Goal: Obtain resource: Download file/media

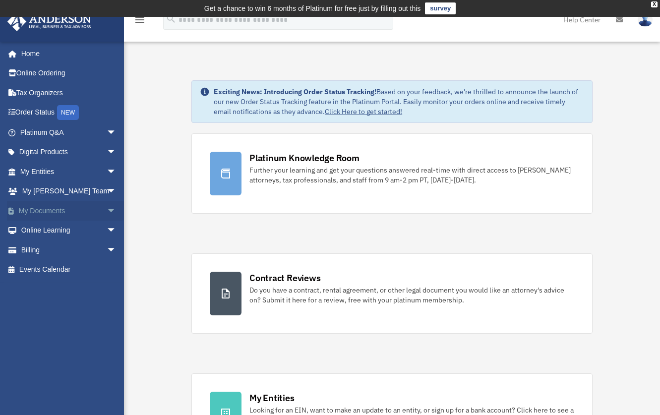
click at [59, 211] on link "My Documents arrow_drop_down" at bounding box center [69, 211] width 124 height 20
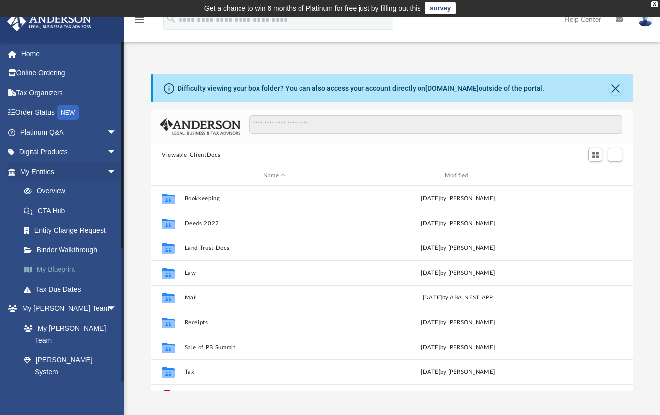
scroll to position [218, 475]
click at [64, 291] on link "Tax Due Dates" at bounding box center [73, 289] width 118 height 20
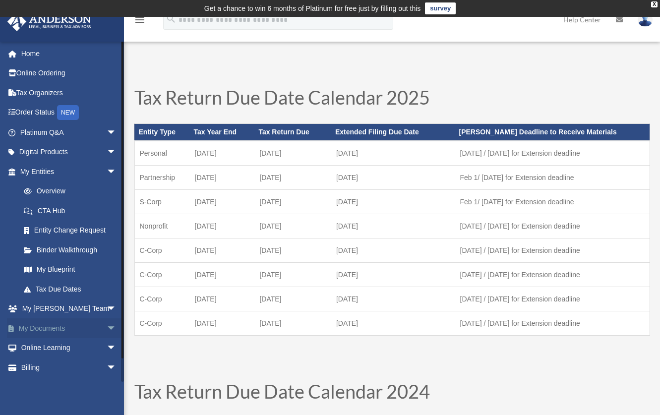
click at [89, 326] on link "My Documents arrow_drop_down" at bounding box center [69, 328] width 124 height 20
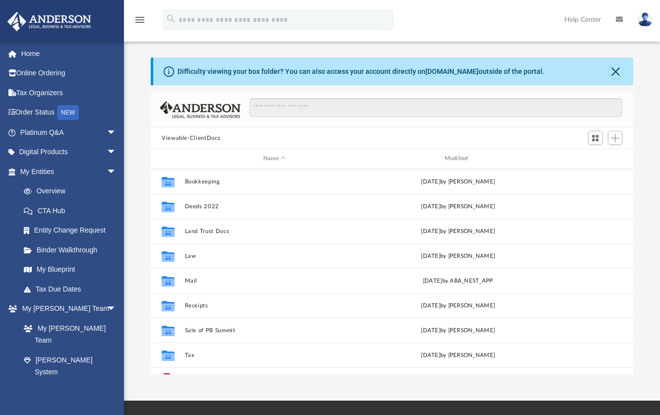
scroll to position [218, 475]
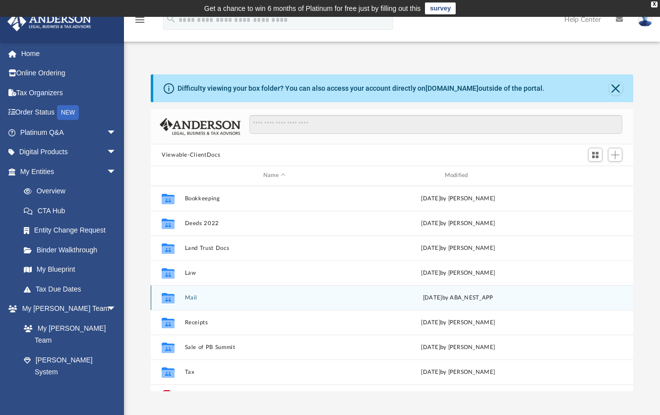
click at [189, 292] on div "Collaborated Folder Mail yesterday by ABA_NEST_APP" at bounding box center [392, 297] width 483 height 25
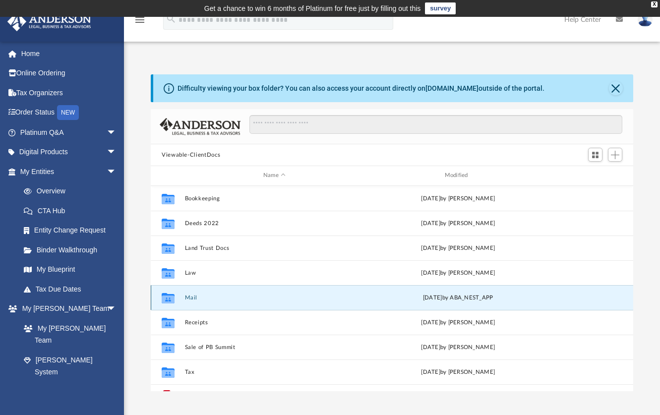
click at [189, 298] on button "Mail" at bounding box center [275, 298] width 180 height 6
click at [193, 297] on button "Mail" at bounding box center [275, 298] width 180 height 6
click at [455, 301] on div "yesterday by ABA_NEST_APP" at bounding box center [458, 297] width 180 height 9
drag, startPoint x: 450, startPoint y: 300, endPoint x: 434, endPoint y: 296, distance: 15.9
click at [449, 300] on div "yesterday by ABA_NEST_APP" at bounding box center [458, 297] width 180 height 9
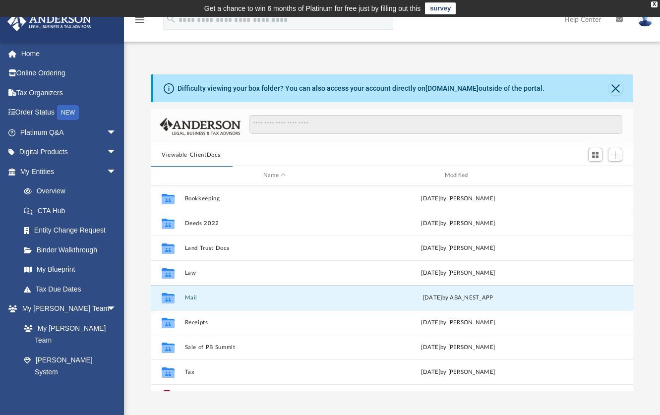
click at [195, 295] on button "Mail" at bounding box center [275, 298] width 180 height 6
click at [194, 295] on button "Mail" at bounding box center [275, 298] width 180 height 6
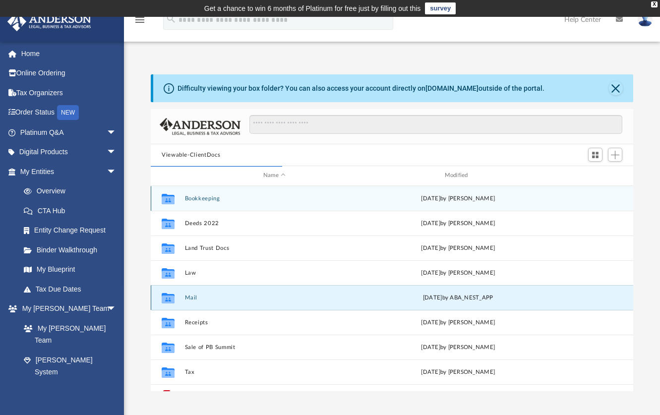
scroll to position [8, 8]
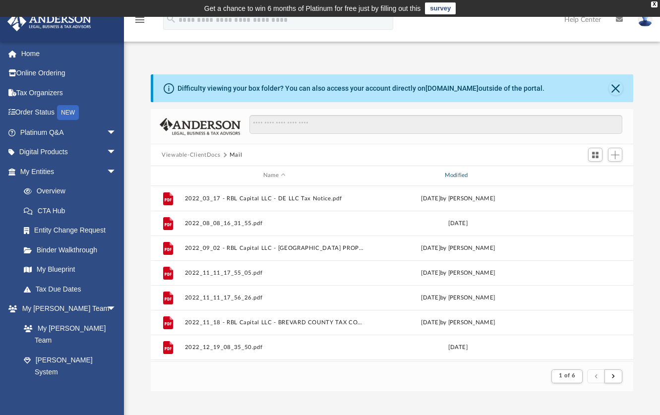
click at [460, 174] on div "Modified" at bounding box center [458, 175] width 180 height 9
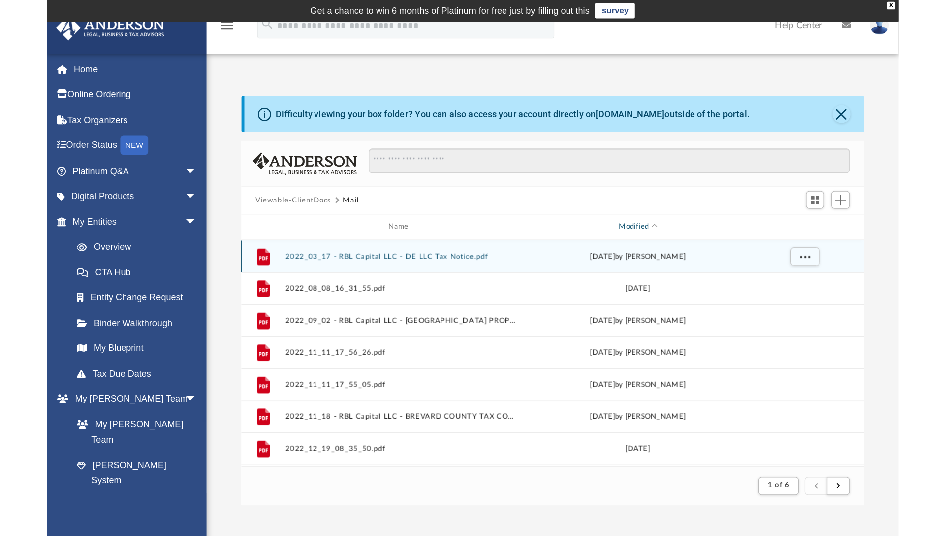
scroll to position [187, 475]
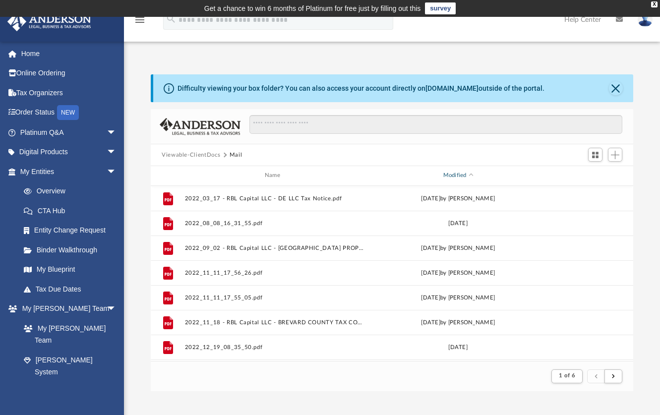
click at [455, 179] on div "Modified" at bounding box center [458, 175] width 180 height 9
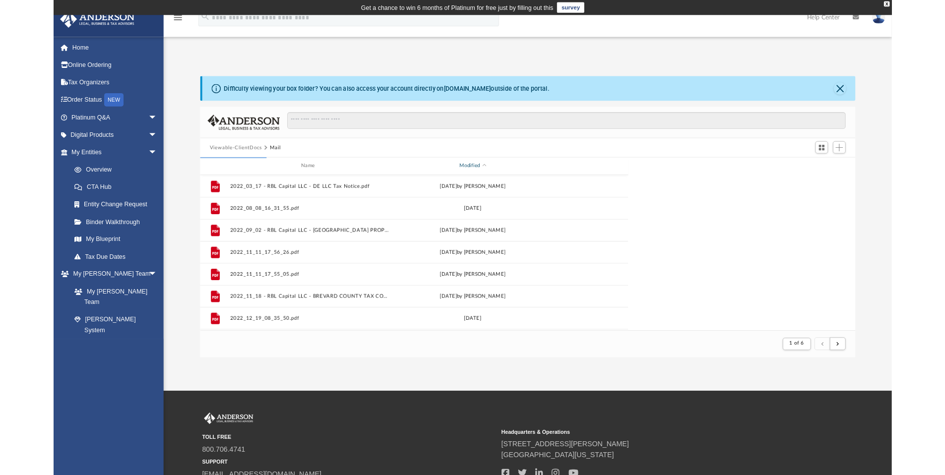
scroll to position [187, 731]
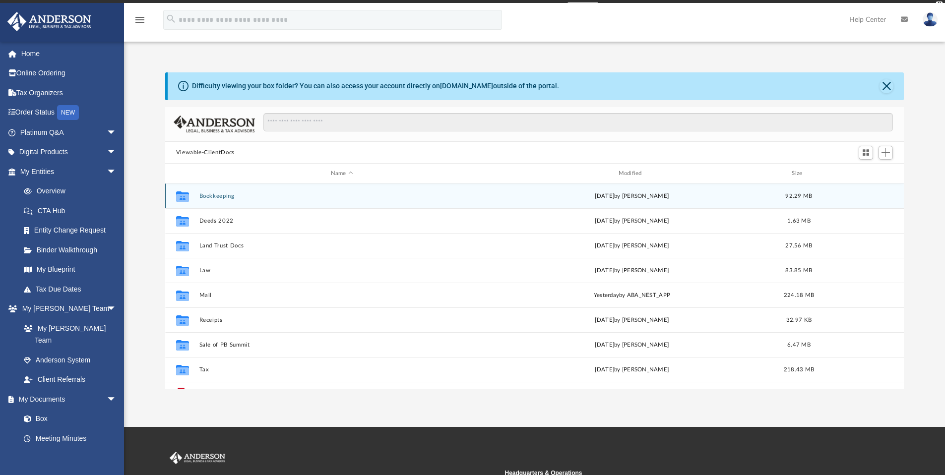
scroll to position [218, 731]
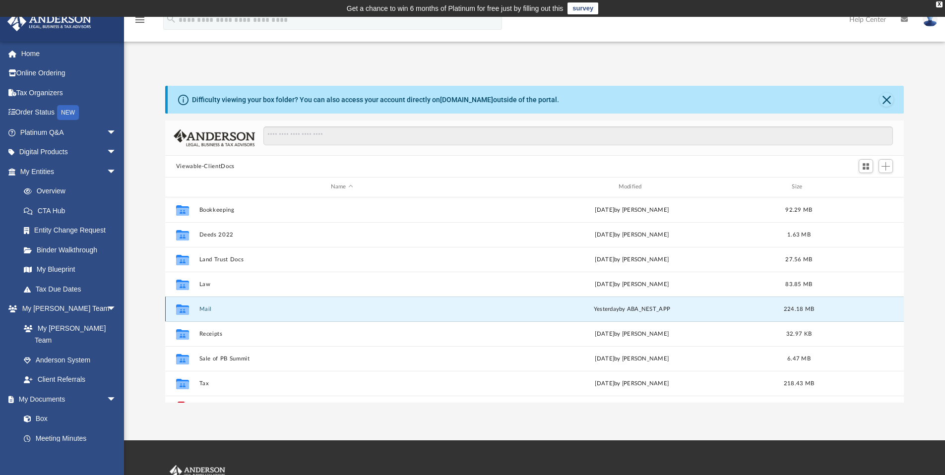
click at [207, 309] on button "Mail" at bounding box center [342, 309] width 286 height 6
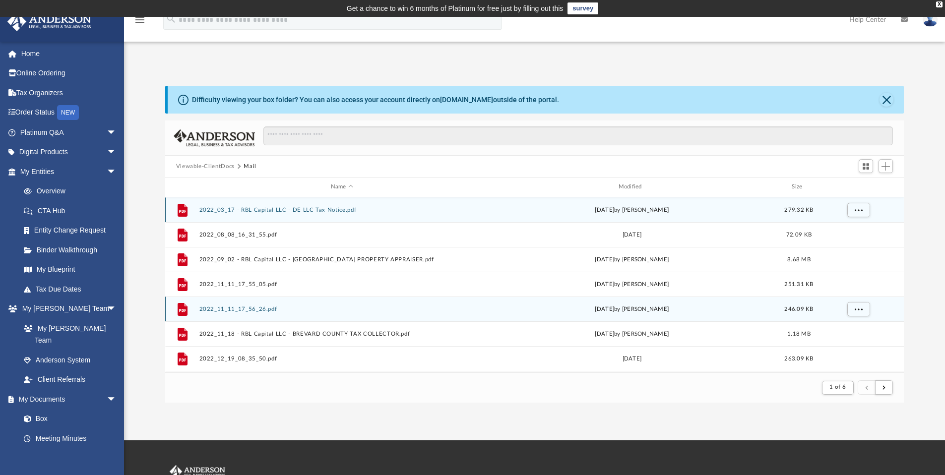
scroll to position [8, 8]
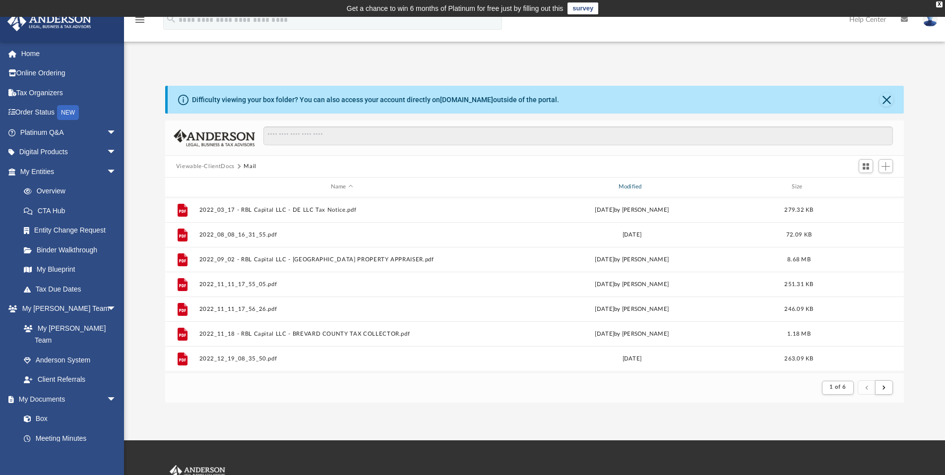
click at [632, 185] on div "Modified" at bounding box center [631, 187] width 286 height 9
click at [629, 190] on div "Modified" at bounding box center [631, 187] width 286 height 9
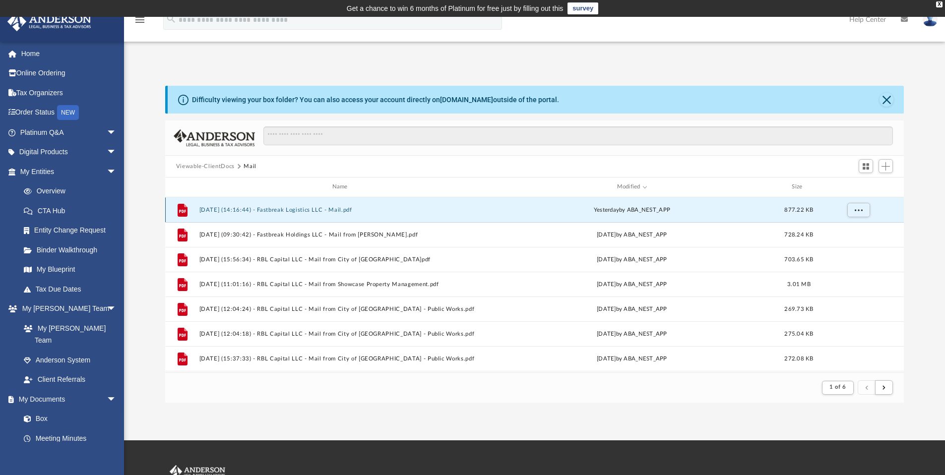
click at [320, 210] on button "[DATE] (14:16:44) - Fastbreak Logistics LLC - Mail.pdf" at bounding box center [342, 210] width 286 height 6
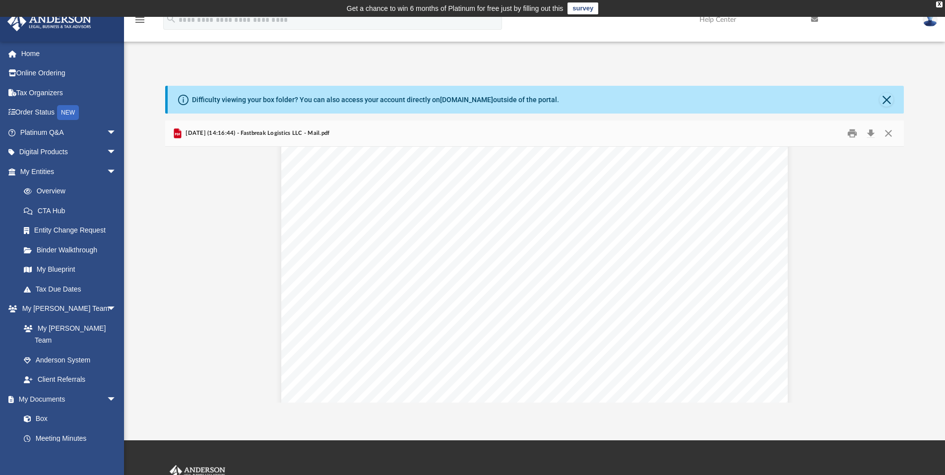
scroll to position [0, 0]
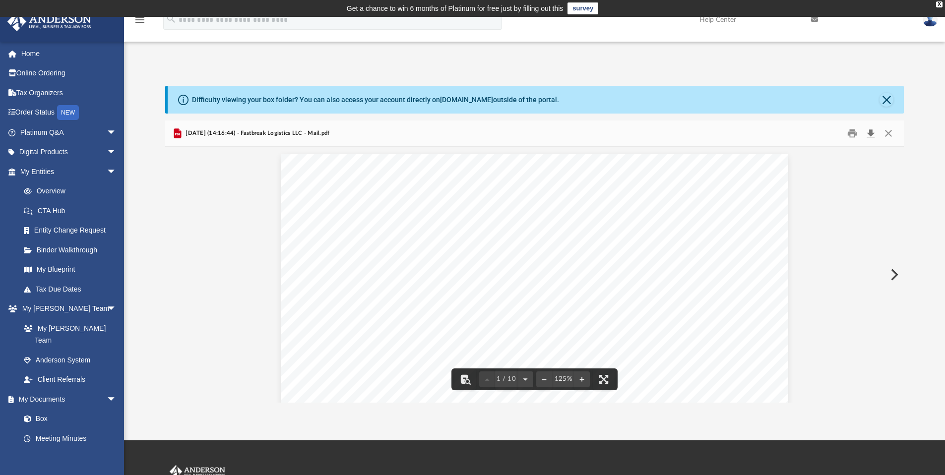
click at [871, 133] on button "Download" at bounding box center [870, 133] width 18 height 15
click at [888, 135] on button "Close" at bounding box center [888, 133] width 18 height 15
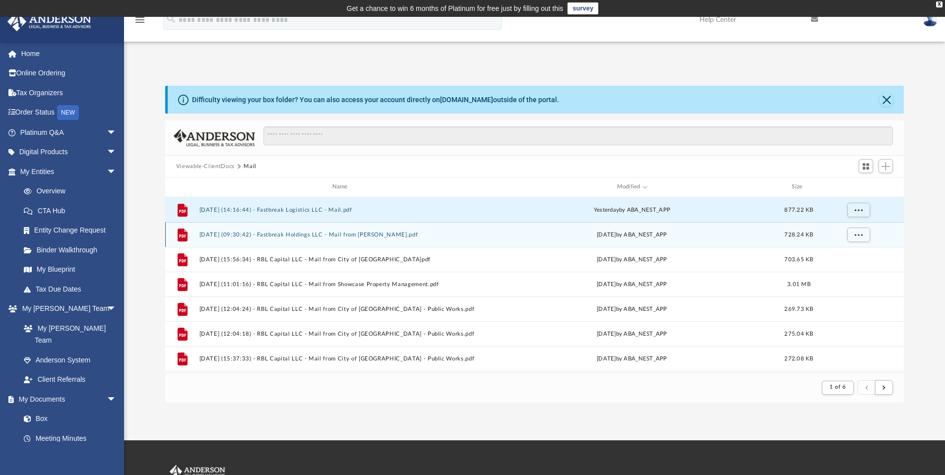
click at [628, 235] on div "Tue Aug 19 2025 by ABA_NEST_APP" at bounding box center [632, 234] width 286 height 9
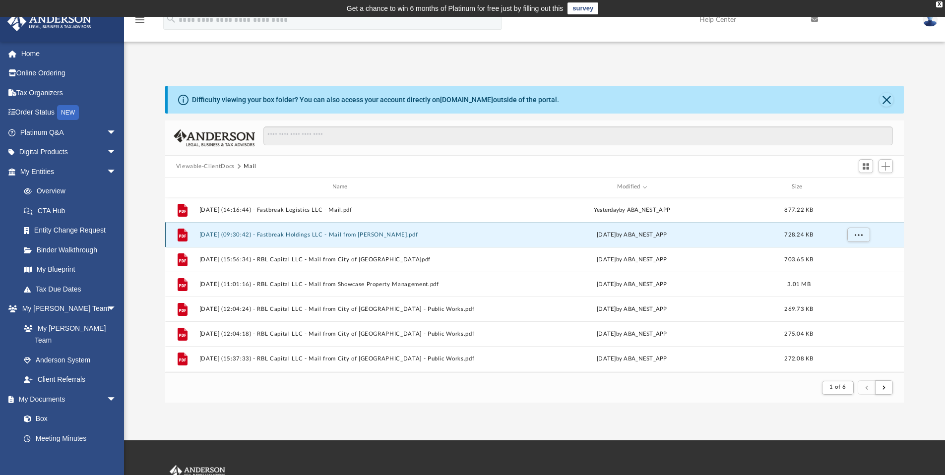
click at [388, 234] on button "[DATE] (09:30:42) - Fastbreak Holdings LLC - Mail from [PERSON_NAME].pdf" at bounding box center [342, 235] width 286 height 6
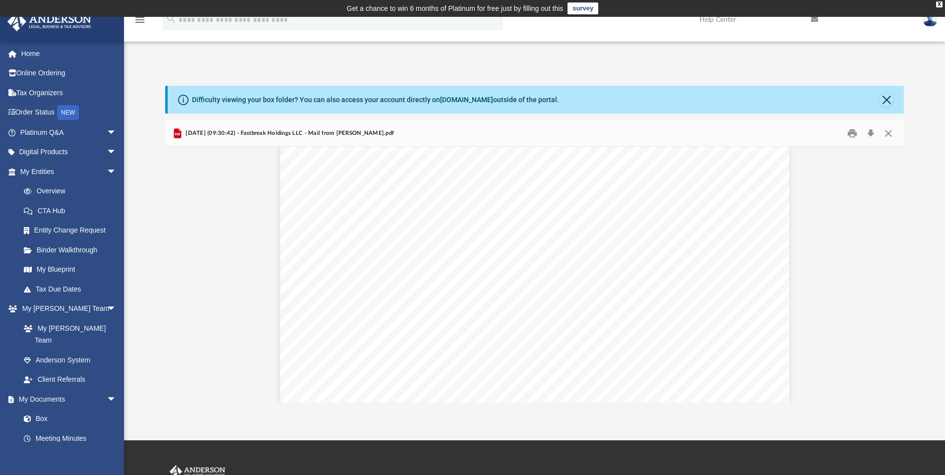
scroll to position [1432, 0]
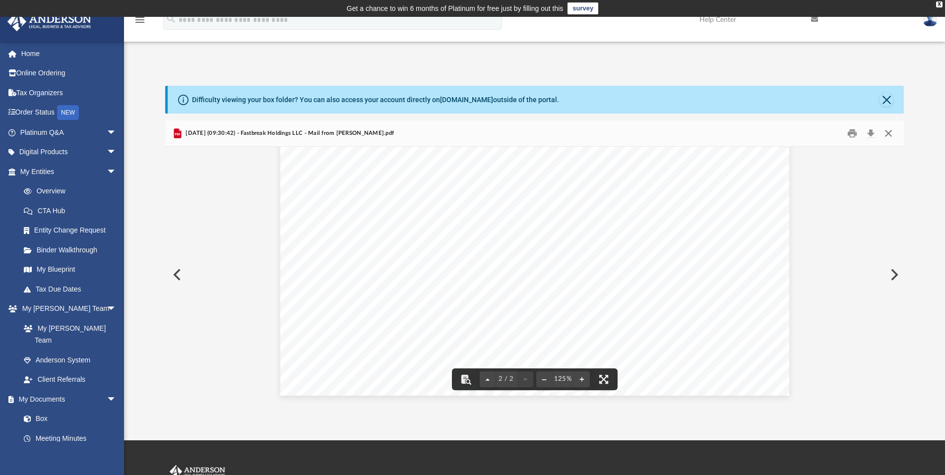
click at [888, 132] on button "Close" at bounding box center [888, 133] width 18 height 15
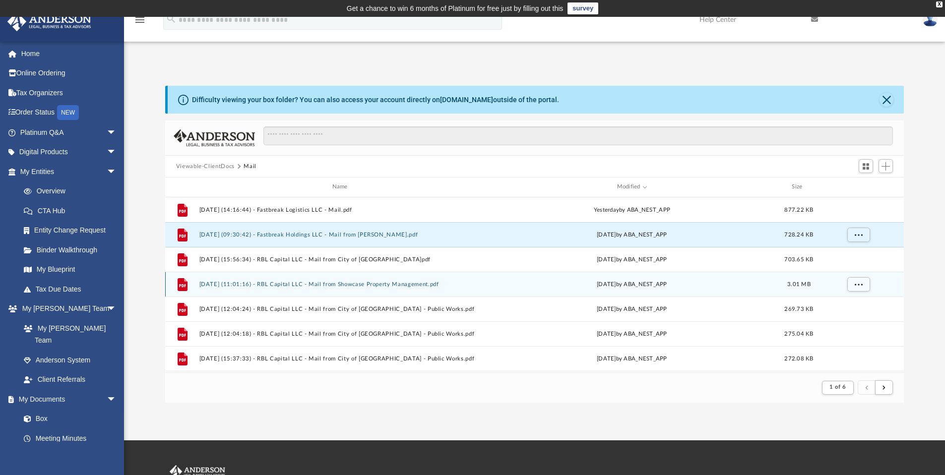
click at [381, 284] on button "[DATE] (11:01:16) - RBL Capital LLC - Mail from Showcase Property Management.pdf" at bounding box center [342, 284] width 286 height 6
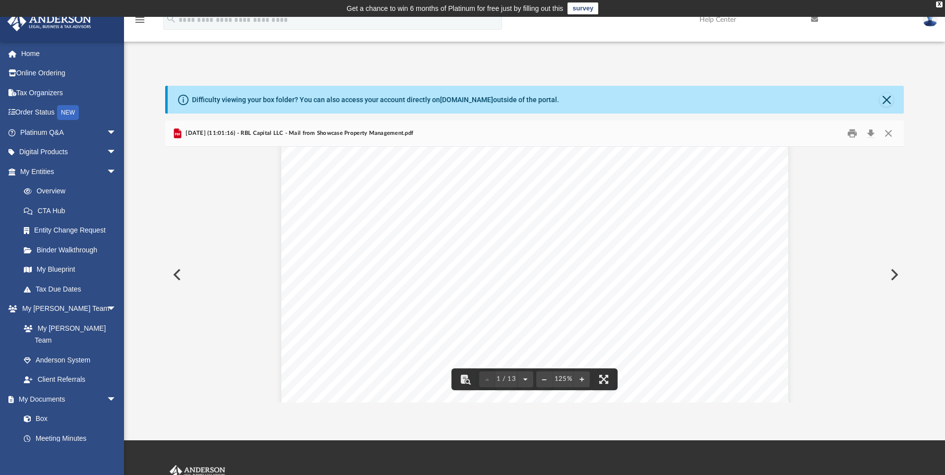
scroll to position [414, 0]
click at [890, 132] on button "Close" at bounding box center [888, 133] width 18 height 15
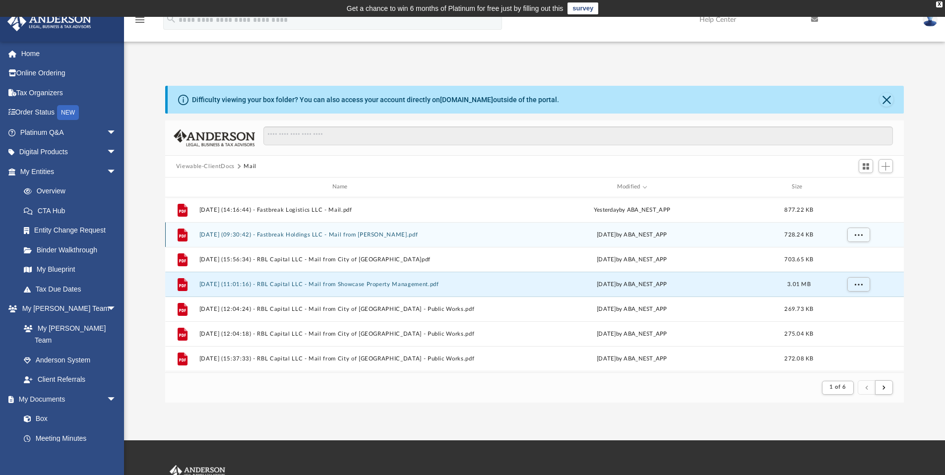
click at [608, 232] on div "Tue Aug 19 2025 by ABA_NEST_APP" at bounding box center [632, 234] width 286 height 9
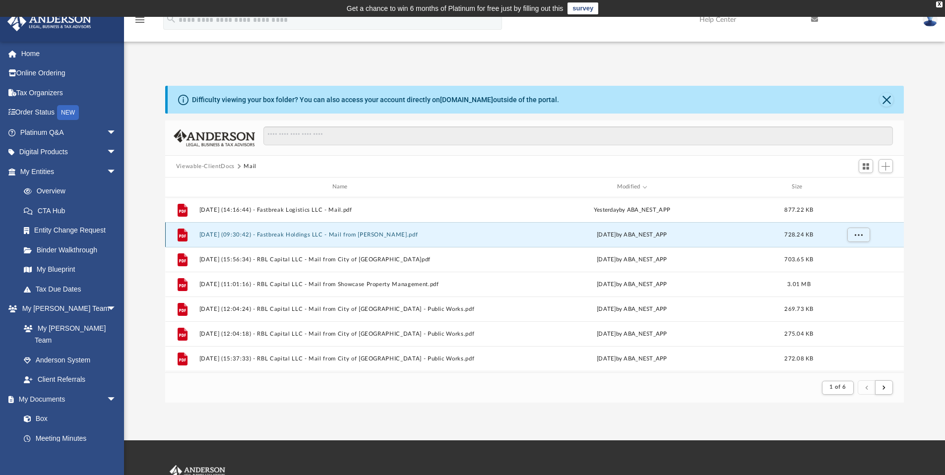
click at [388, 232] on button "[DATE] (09:30:42) - Fastbreak Holdings LLC - Mail from [PERSON_NAME].pdf" at bounding box center [342, 235] width 286 height 6
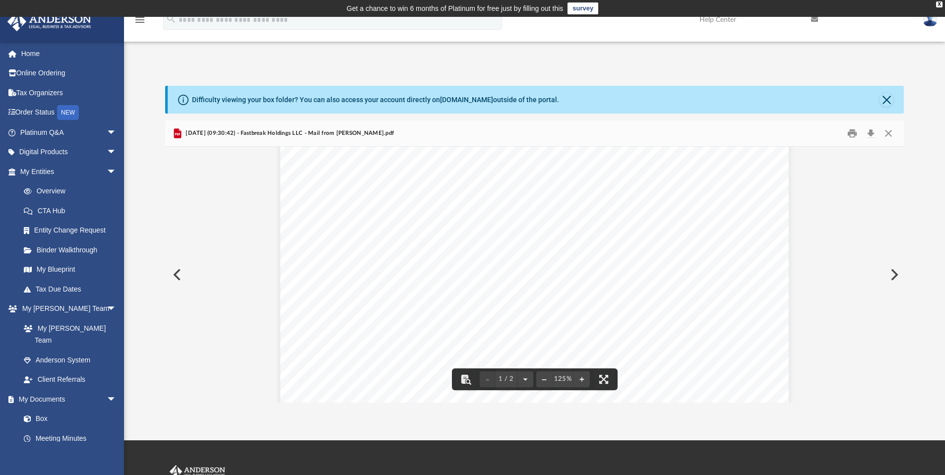
scroll to position [0, 0]
click at [885, 136] on button "Close" at bounding box center [888, 133] width 18 height 15
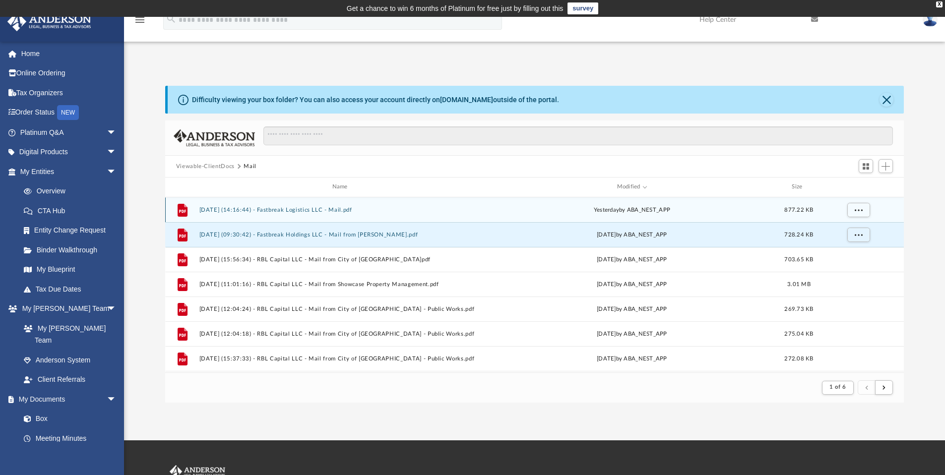
click at [339, 207] on button "[DATE] (14:16:44) - Fastbreak Logistics LLC - Mail.pdf" at bounding box center [342, 210] width 286 height 6
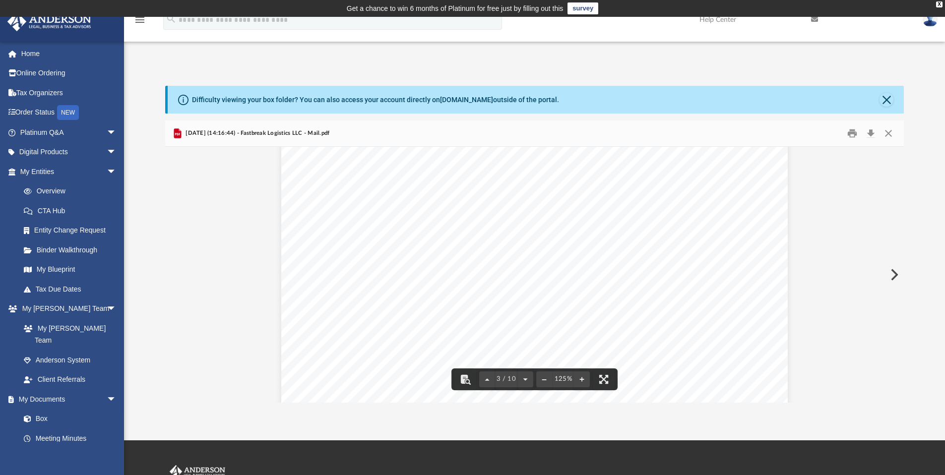
scroll to position [1363, 0]
click at [885, 133] on button "Close" at bounding box center [888, 133] width 18 height 15
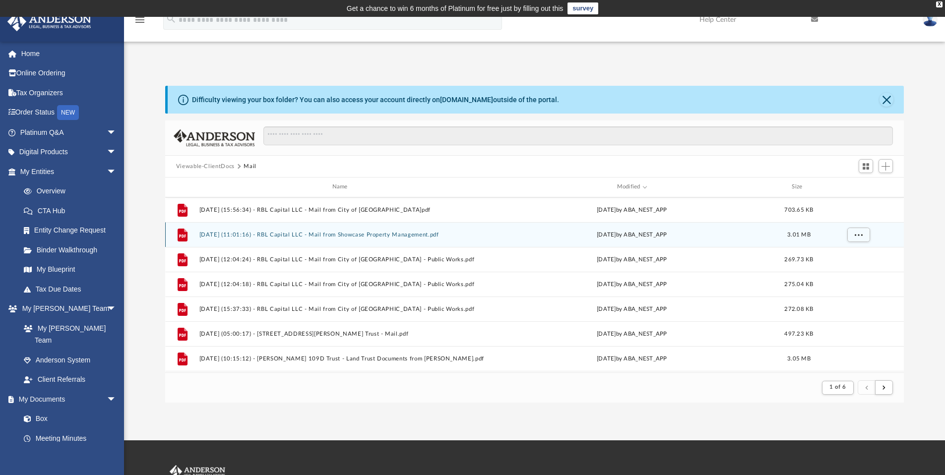
scroll to position [101, 0]
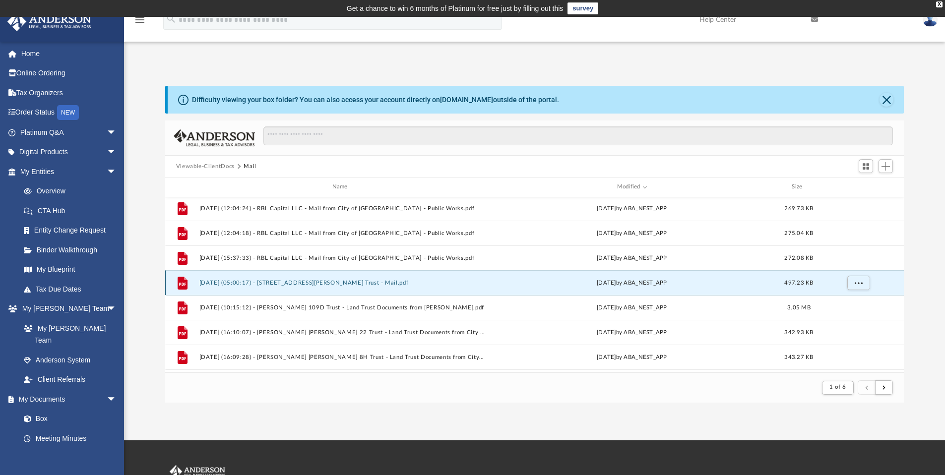
click at [327, 280] on button "[DATE] (05:00:17) - [STREET_ADDRESS][PERSON_NAME] Trust - Mail.pdf" at bounding box center [342, 283] width 286 height 6
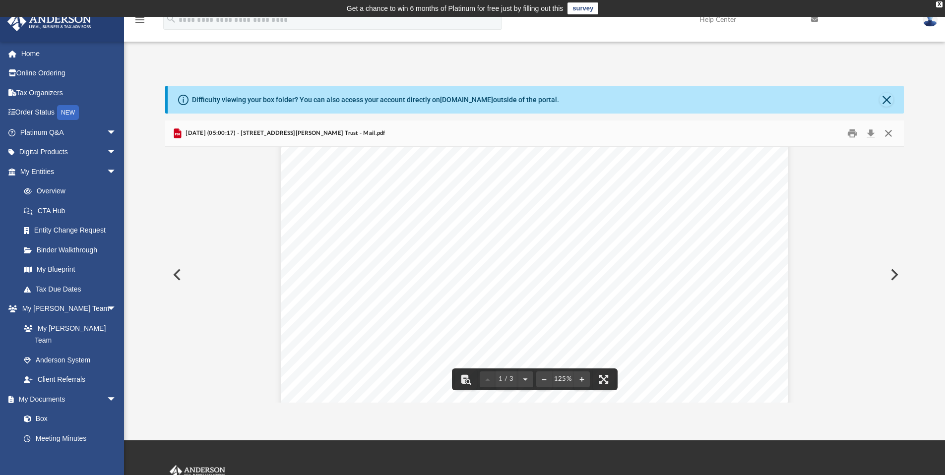
scroll to position [36, 0]
click at [887, 134] on button "Close" at bounding box center [888, 133] width 18 height 15
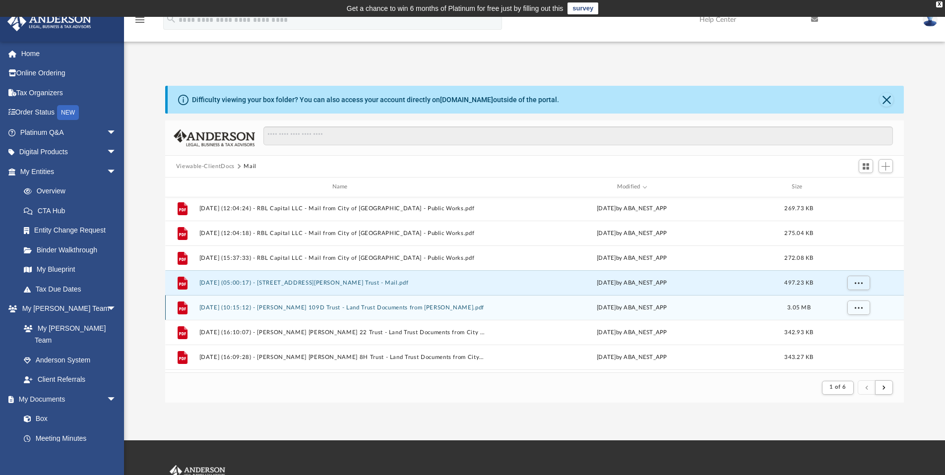
click at [346, 306] on button "[DATE] (10:15:12) - [PERSON_NAME] 109D Trust - Land Trust Documents from [PERSO…" at bounding box center [342, 308] width 286 height 6
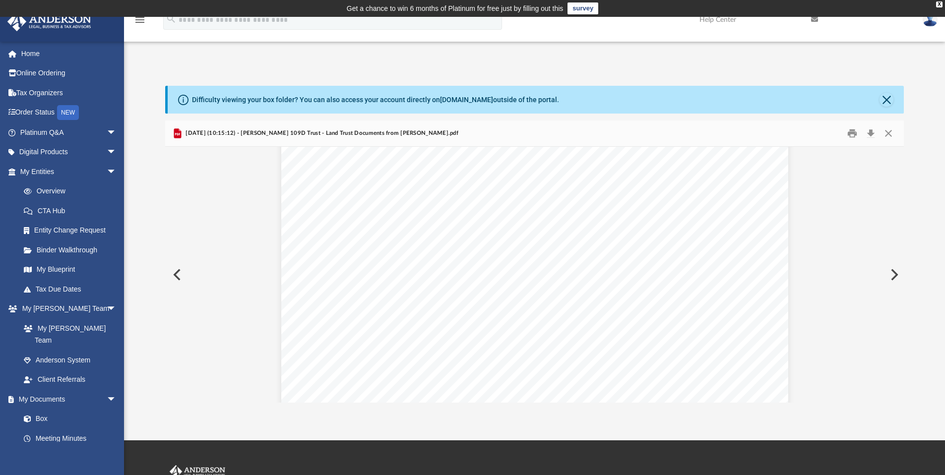
scroll to position [17, 0]
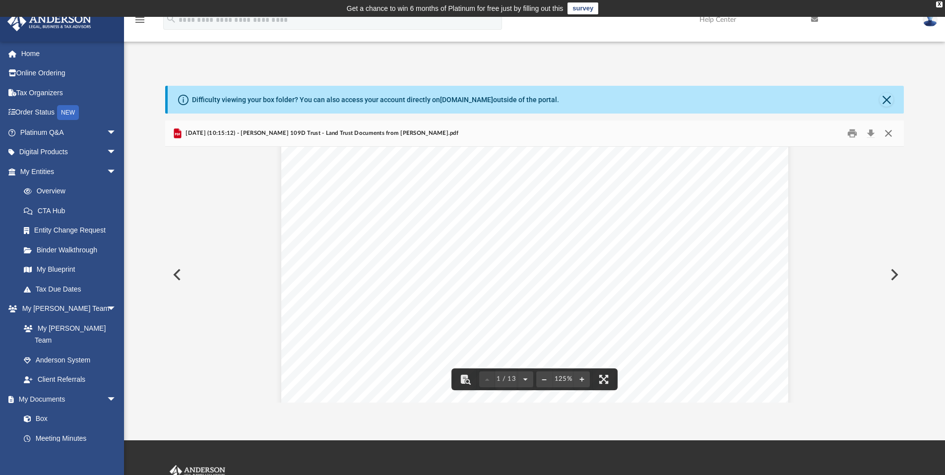
click at [891, 132] on button "Close" at bounding box center [888, 133] width 18 height 15
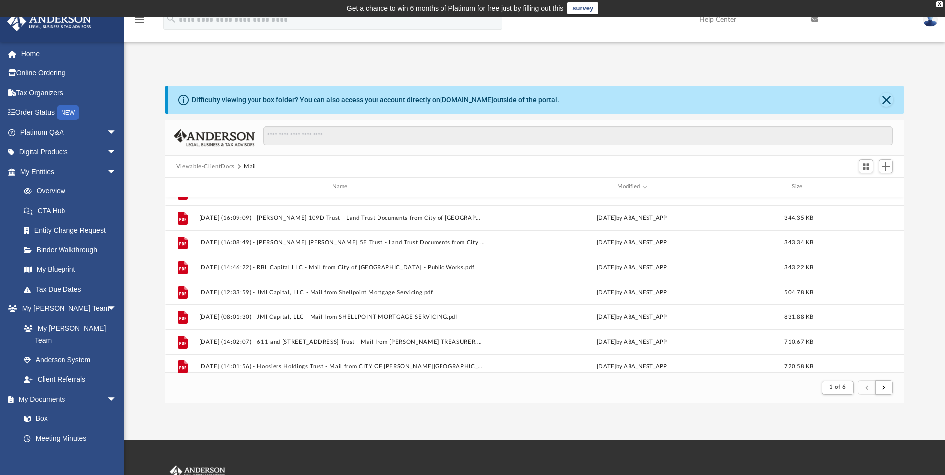
scroll to position [265, 0]
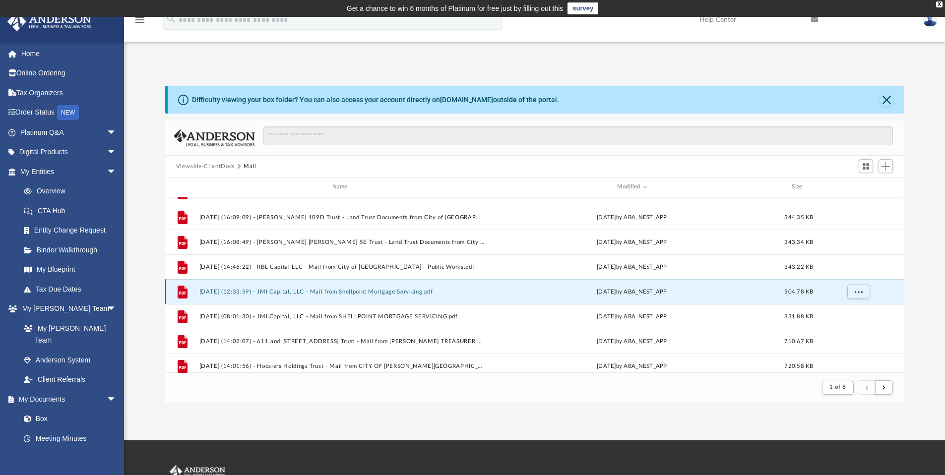
click at [354, 293] on button "[DATE] (12:33:59) - JMI Capital, LLC - Mail from Shellpoint Mortgage Servicing.…" at bounding box center [342, 292] width 286 height 6
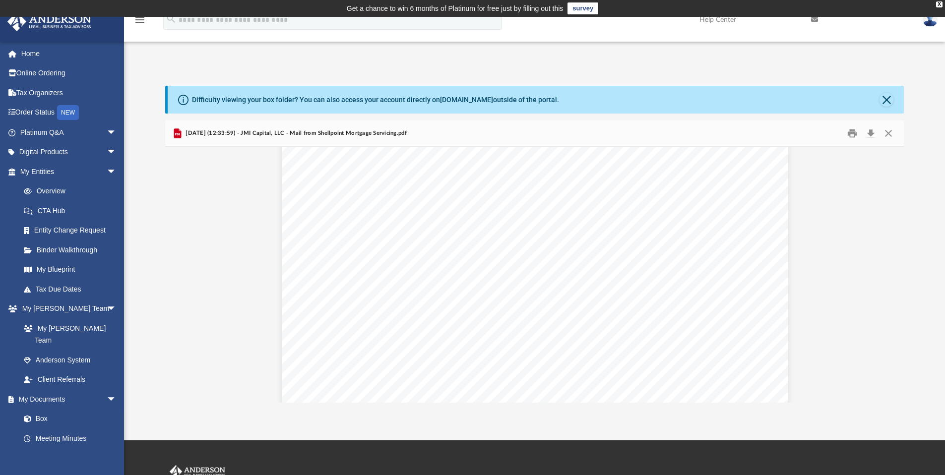
scroll to position [1479, 0]
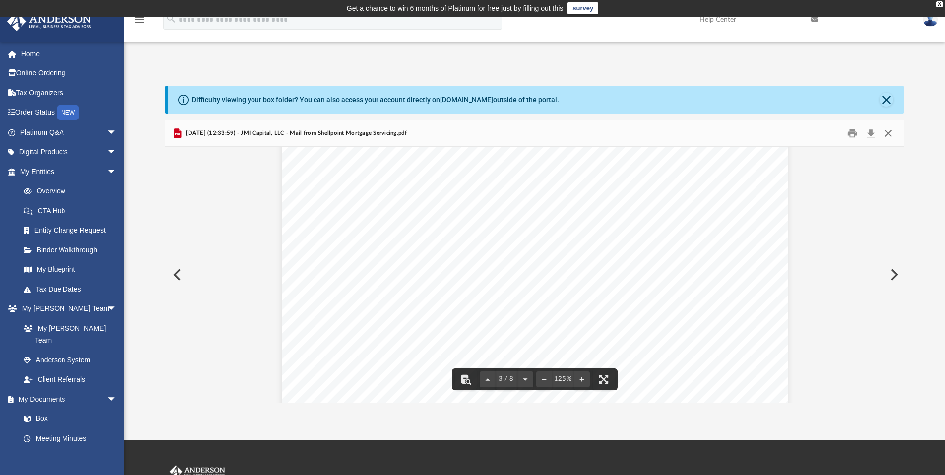
click at [892, 136] on button "Close" at bounding box center [888, 133] width 18 height 15
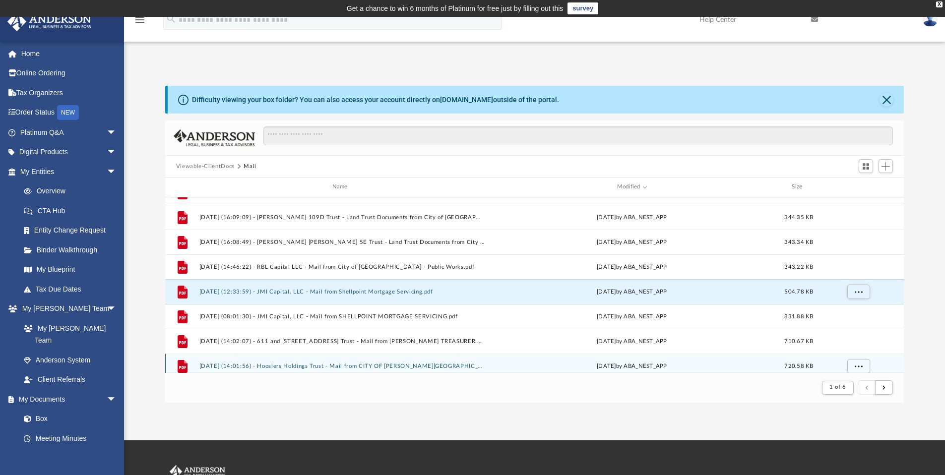
click at [372, 366] on div "File 2025.07.14 (14:01:56) - Hoosiers Holdings Trust - Mail from CITY OF JACKSO…" at bounding box center [534, 366] width 739 height 25
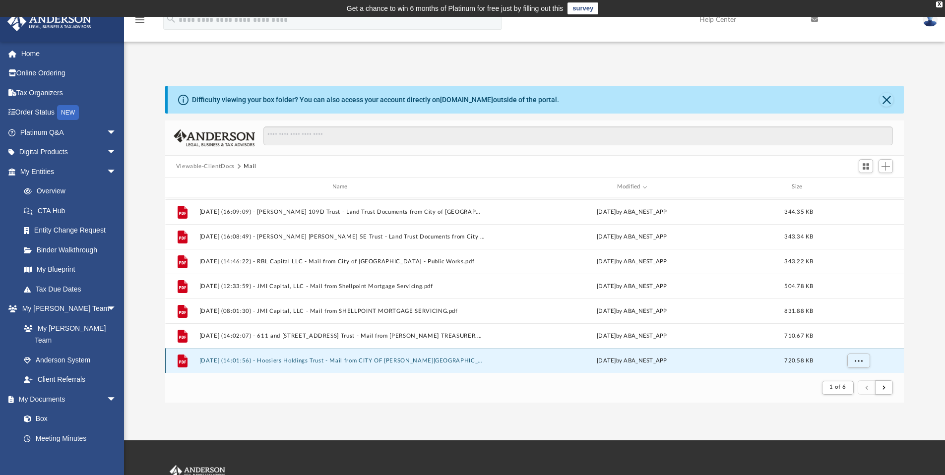
click at [399, 358] on button "[DATE] (14:01:56) - Hoosiers Holdings Trust - Mail from CITY OF [PERSON_NAME][G…" at bounding box center [342, 361] width 286 height 6
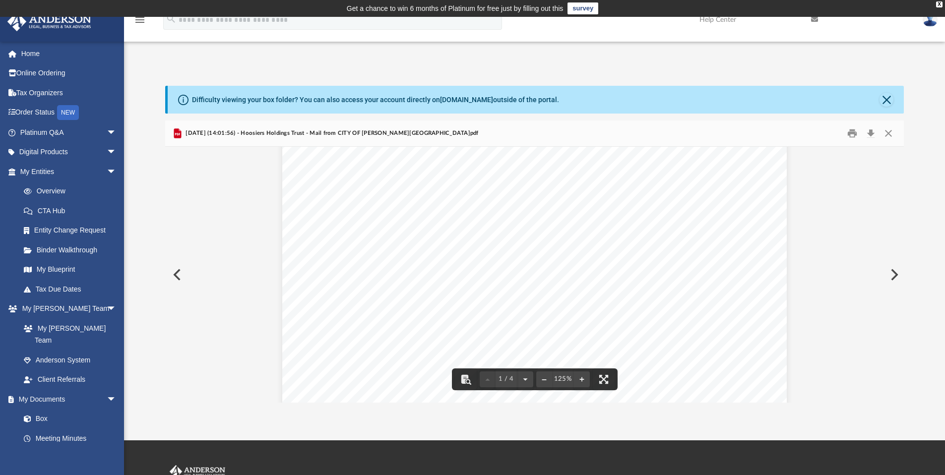
scroll to position [276, 0]
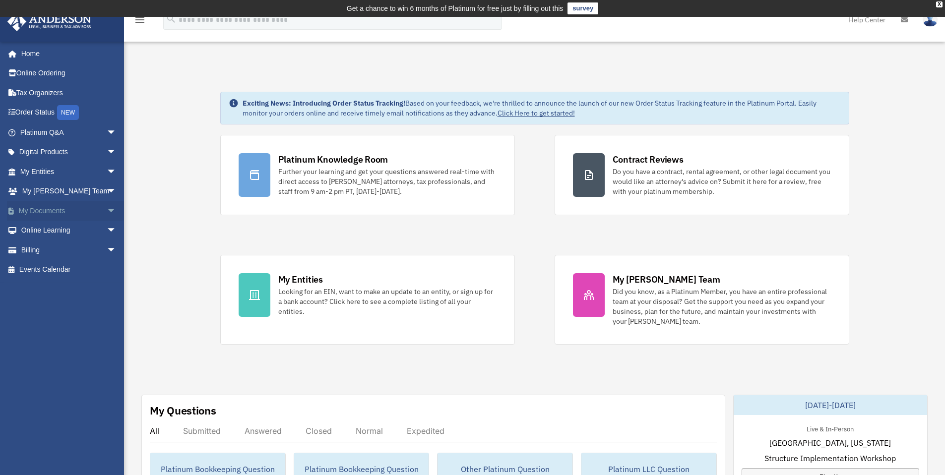
click at [58, 214] on link "My Documents arrow_drop_down" at bounding box center [69, 211] width 124 height 20
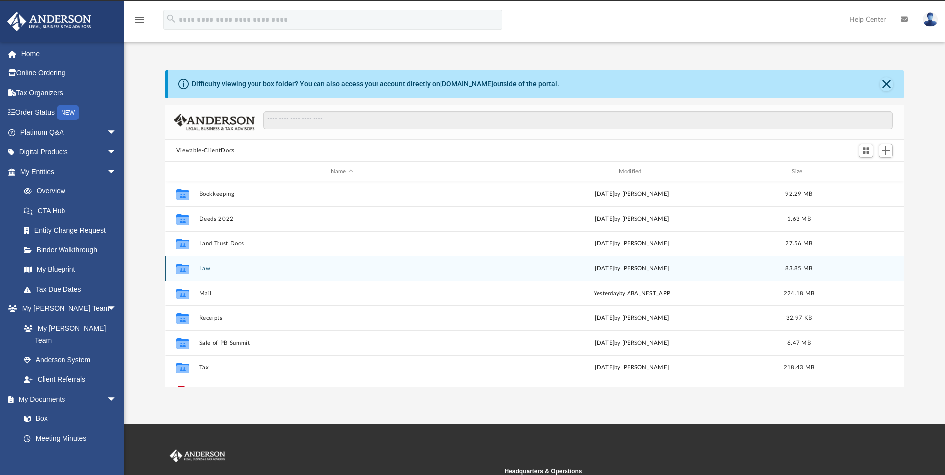
scroll to position [218, 731]
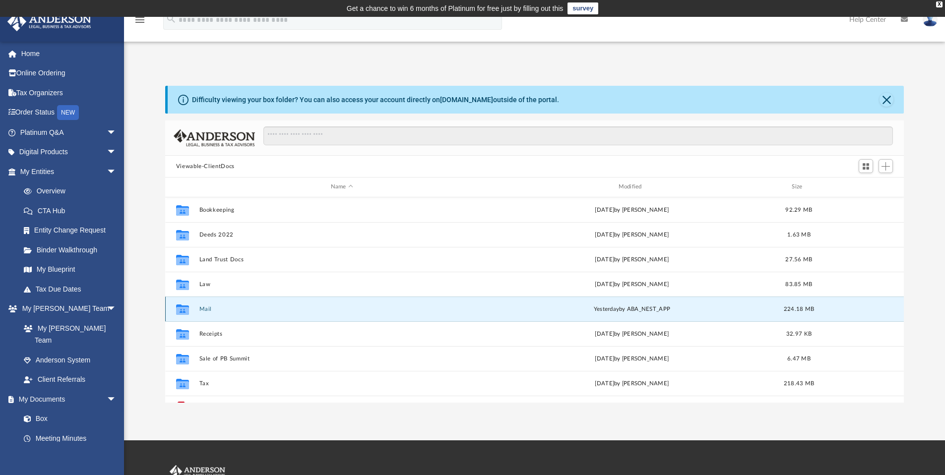
click at [208, 308] on button "Mail" at bounding box center [342, 309] width 286 height 6
click at [204, 310] on button "Mail" at bounding box center [342, 309] width 286 height 6
click at [209, 309] on button "Mail" at bounding box center [342, 309] width 286 height 6
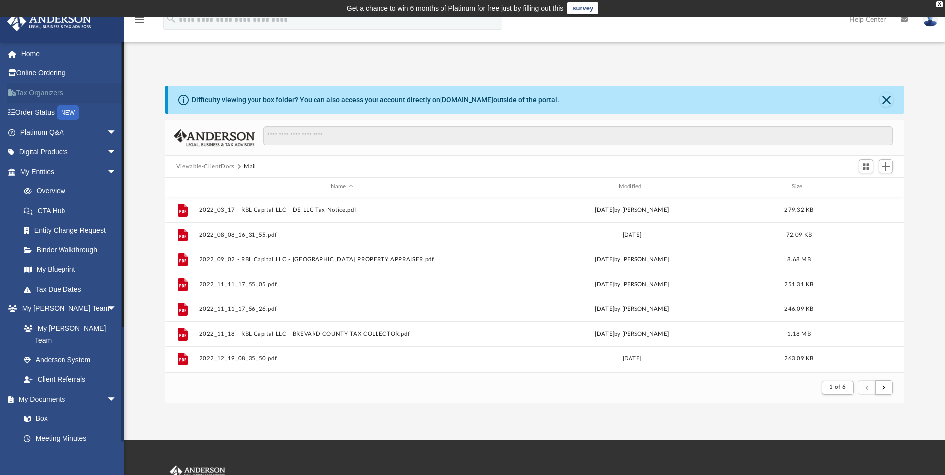
scroll to position [8, 8]
click at [631, 187] on div "Modified" at bounding box center [631, 187] width 286 height 9
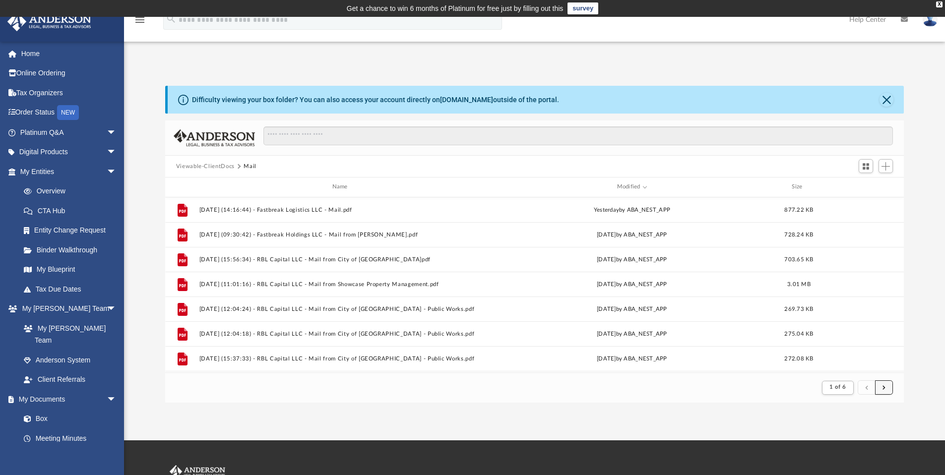
click at [881, 385] on button "submit" at bounding box center [884, 387] width 18 height 14
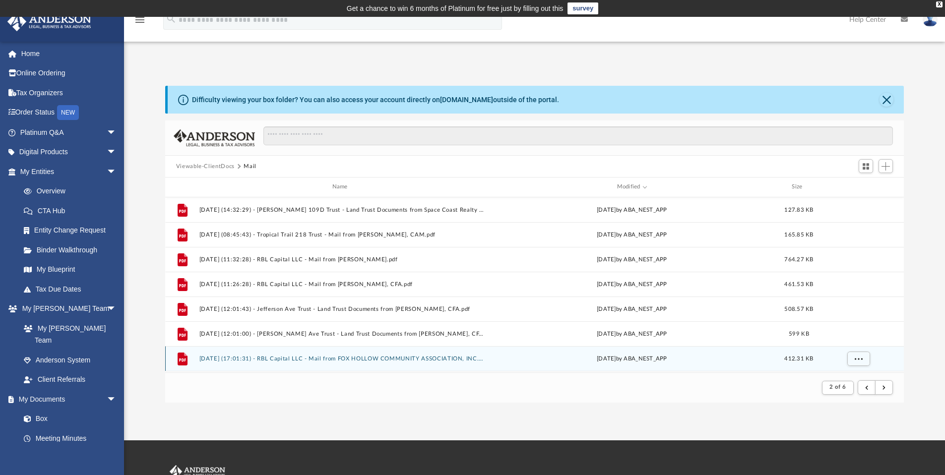
click at [428, 356] on button "[DATE] (17:01:31) - RBL Capital LLC - Mail from FOX HOLLOW COMMUNITY ASSOCIATIO…" at bounding box center [342, 359] width 286 height 6
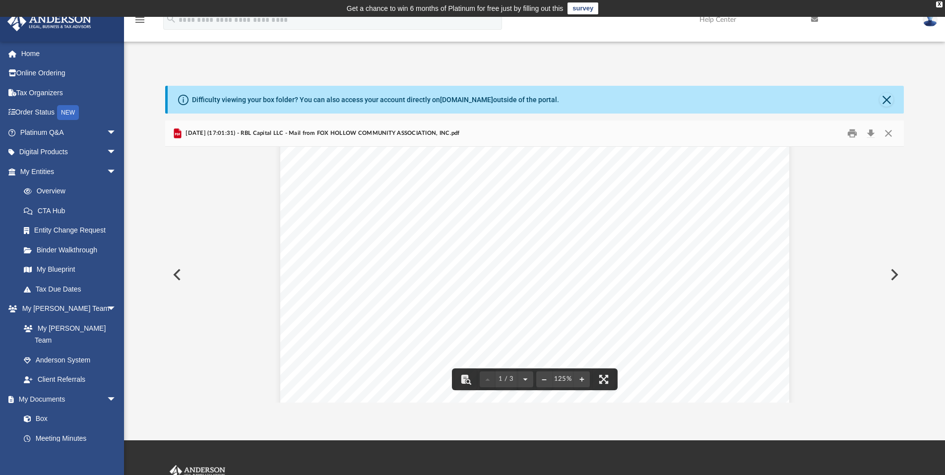
scroll to position [0, 0]
click at [891, 129] on button "Close" at bounding box center [888, 133] width 18 height 15
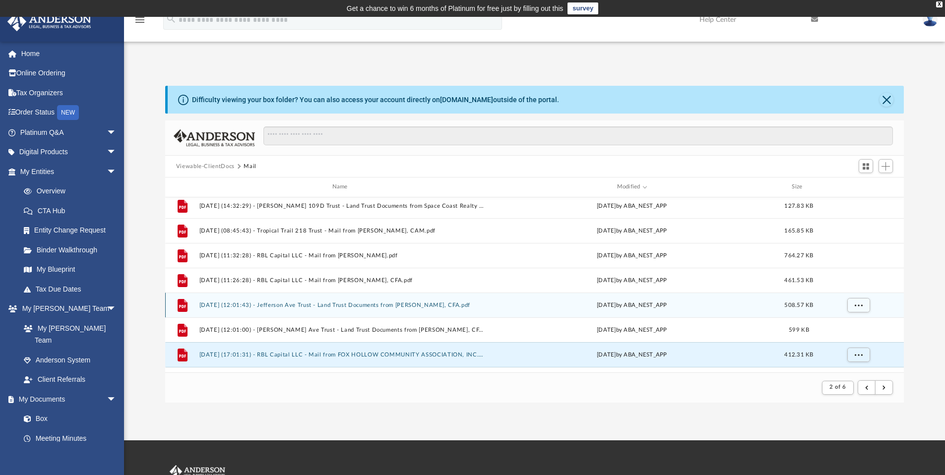
scroll to position [4, 0]
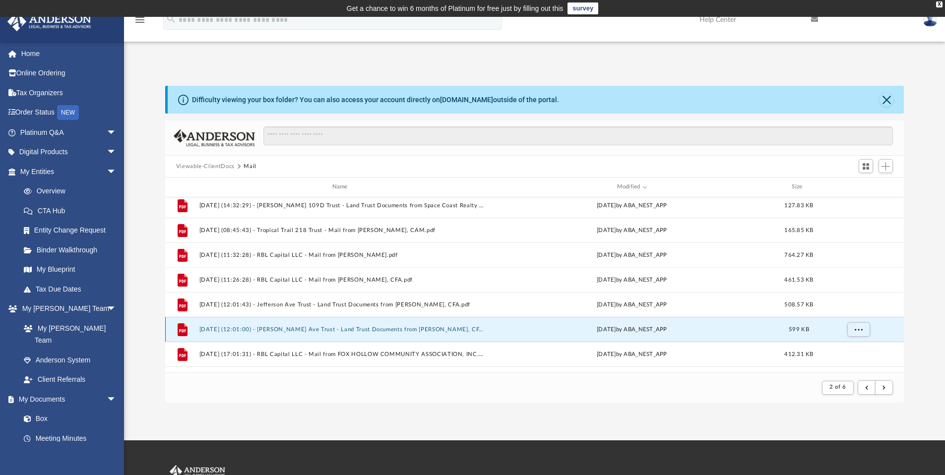
click at [402, 327] on button "[DATE] (12:01:00) - [PERSON_NAME] Ave Trust - Land Trust Documents from [PERSON…" at bounding box center [342, 329] width 286 height 6
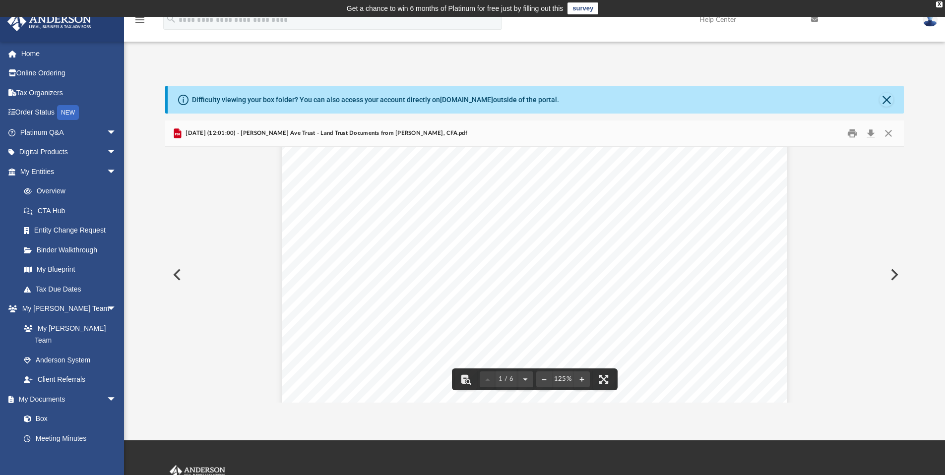
scroll to position [249, 0]
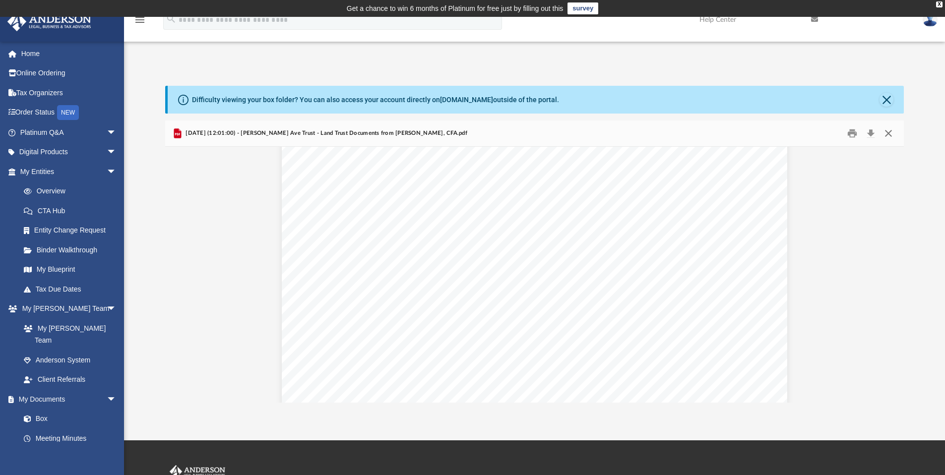
click at [890, 131] on button "Close" at bounding box center [888, 133] width 18 height 15
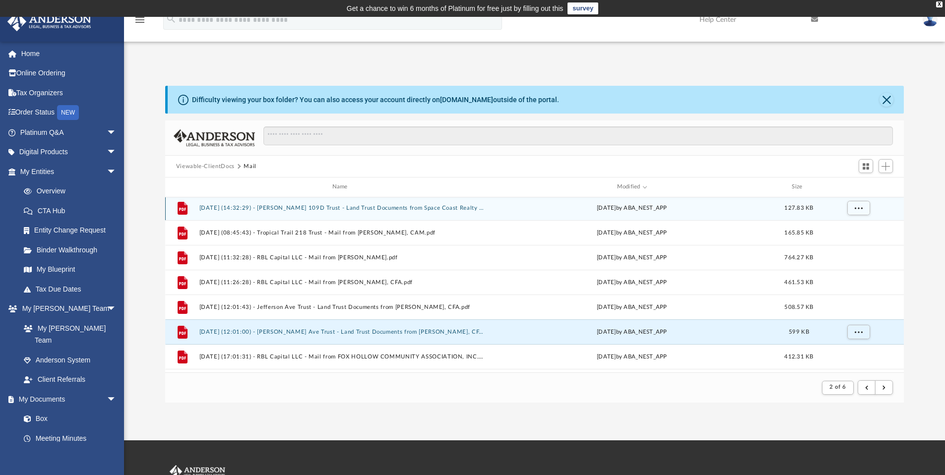
scroll to position [0, 0]
click at [379, 207] on button "[DATE] (14:32:29) - [PERSON_NAME] 109D Trust - Land Trust Documents from Space …" at bounding box center [342, 210] width 286 height 6
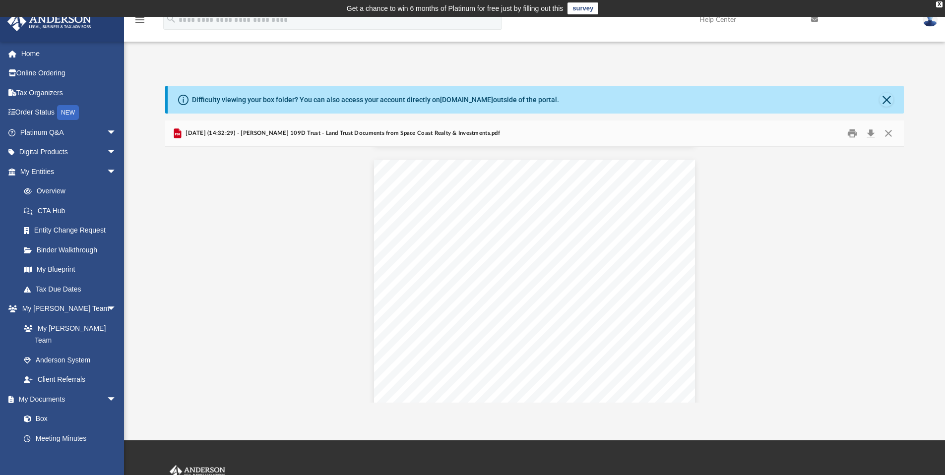
scroll to position [281, 0]
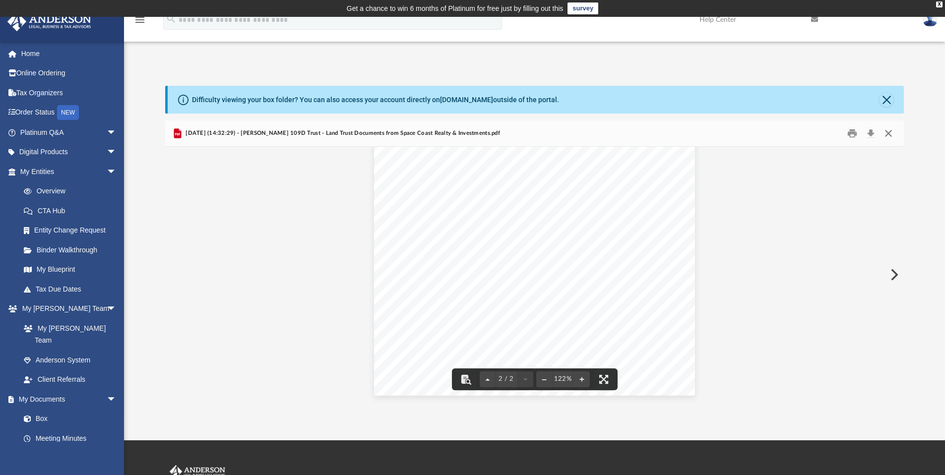
drag, startPoint x: 890, startPoint y: 135, endPoint x: 869, endPoint y: 148, distance: 24.1
click at [890, 135] on button "Close" at bounding box center [888, 133] width 18 height 15
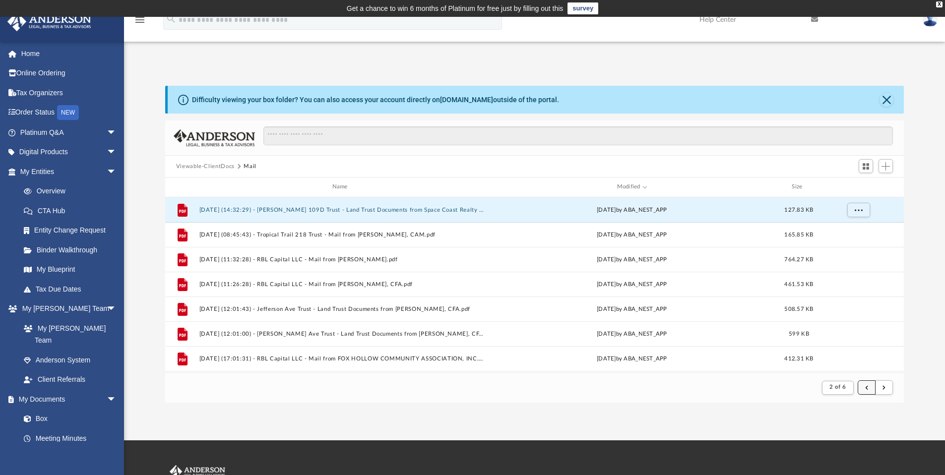
click at [865, 389] on button "submit" at bounding box center [866, 387] width 18 height 14
